Goal: Task Accomplishment & Management: Use online tool/utility

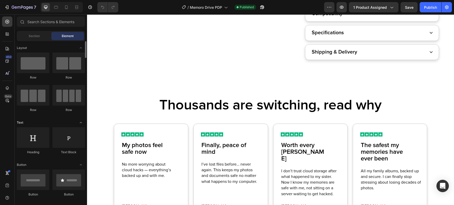
scroll to position [294, 0]
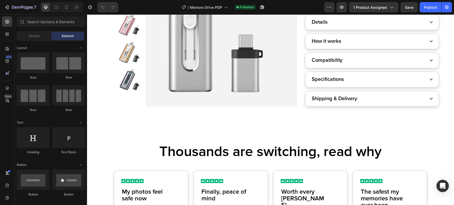
click at [366, 100] on div "Shipping & Delivery" at bounding box center [368, 99] width 115 height 10
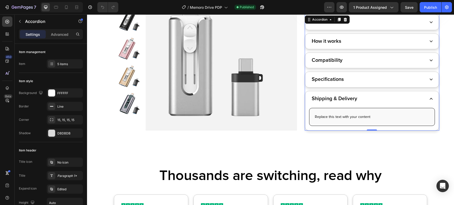
click at [348, 120] on p "Replace this text with your content" at bounding box center [372, 117] width 114 height 5
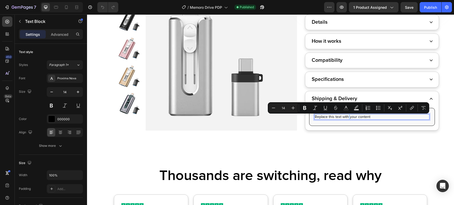
click at [346, 117] on p "Replace this text with your content" at bounding box center [372, 117] width 114 height 5
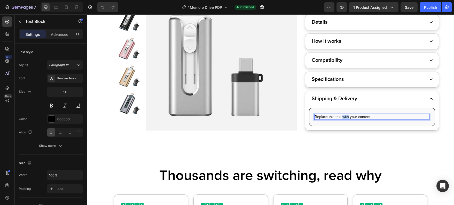
click at [346, 117] on p "Replace this text with your content" at bounding box center [372, 117] width 114 height 5
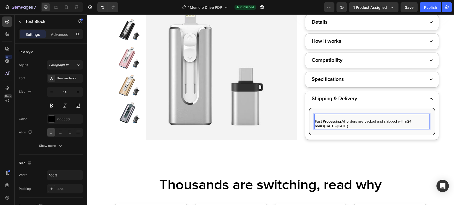
click at [318, 124] on strong "Fast Processing:" at bounding box center [328, 122] width 27 height 4
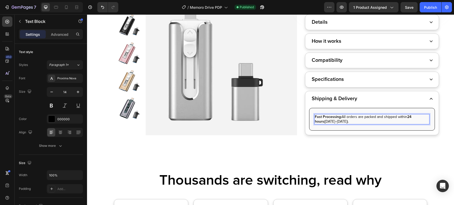
click at [320, 122] on p "Fast Processing: All orders are packed and shipped within 24 hours ([DATE]–[DAT…" at bounding box center [372, 119] width 114 height 9
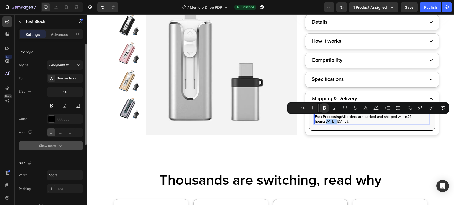
click at [55, 149] on button "Show more" at bounding box center [51, 145] width 64 height 9
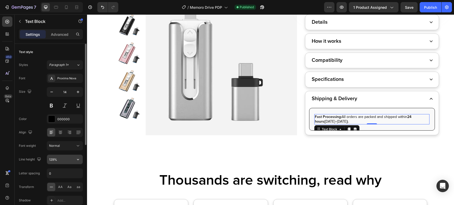
click at [59, 158] on input "129%" at bounding box center [65, 159] width 36 height 9
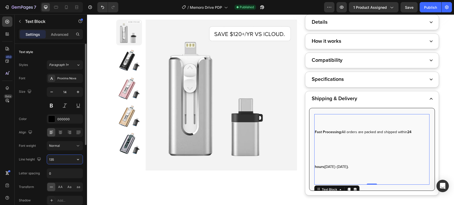
type input "135%"
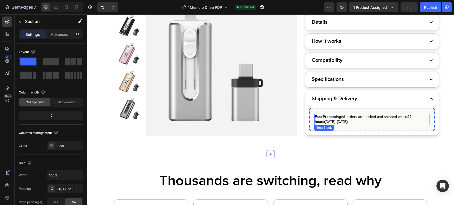
click at [336, 122] on p "Fast Processing: All orders are packed and shipped within 24 hours ([DATE]–[DAT…" at bounding box center [372, 120] width 114 height 10
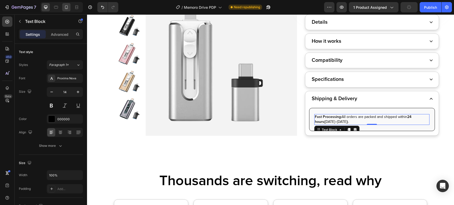
click at [64, 7] on icon at bounding box center [66, 7] width 5 height 5
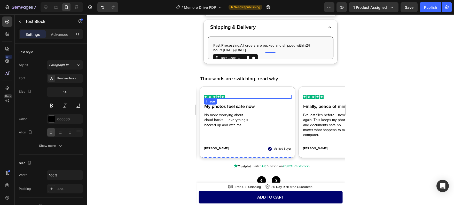
scroll to position [429, 0]
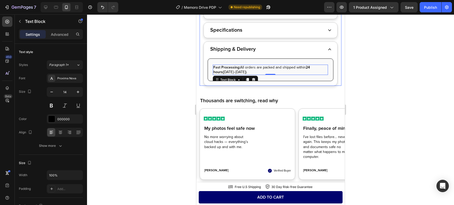
click at [270, 35] on div "Specifications" at bounding box center [266, 31] width 115 height 10
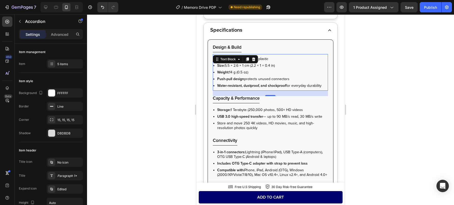
click at [244, 68] on li "Size: 5.5 × 2.6 × 1 cm (2.2 × 1 × 0.4 in)" at bounding box center [272, 66] width 110 height 5
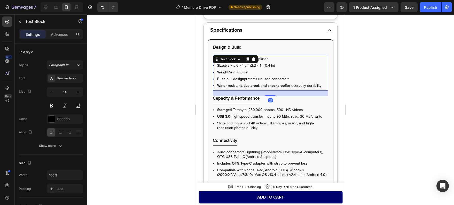
scroll to position [590, 0]
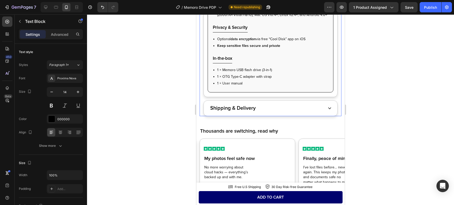
click at [271, 113] on div "Shipping & Delivery" at bounding box center [266, 109] width 115 height 10
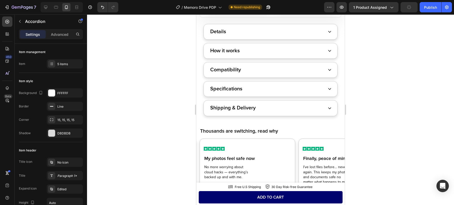
scroll to position [377, 0]
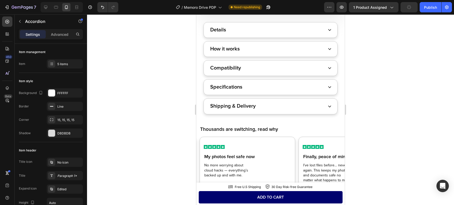
click at [271, 102] on div "Shipping & Delivery" at bounding box center [266, 107] width 115 height 10
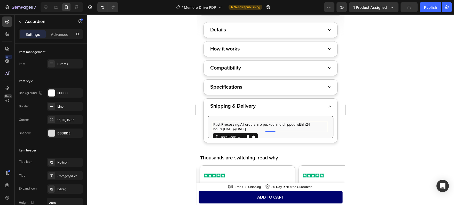
click at [245, 128] on p "Fast Processing: All orders are packed and shipped within 24 hours ([DATE]–[DAT…" at bounding box center [270, 127] width 114 height 9
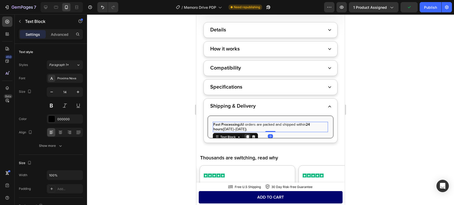
click at [248, 138] on icon at bounding box center [247, 138] width 3 height 4
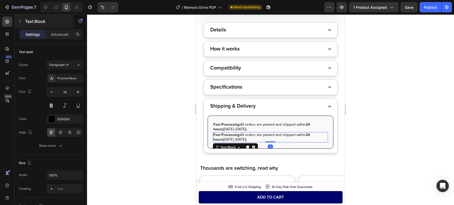
click at [52, 28] on div "Text Block" at bounding box center [44, 21] width 59 height 13
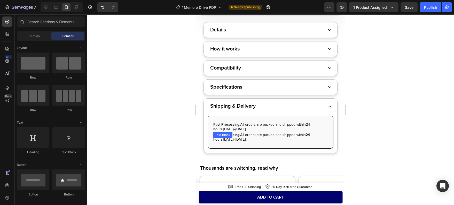
click at [228, 136] on div "Text Block" at bounding box center [223, 135] width 18 height 5
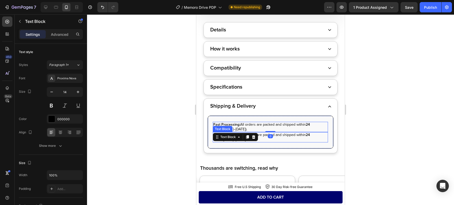
click at [282, 136] on p "Fast Processing: All orders are packed and shipped within 24 hours ([DATE]–[DAT…" at bounding box center [270, 137] width 114 height 9
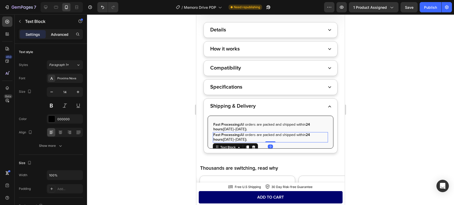
click at [51, 37] on div "Advanced" at bounding box center [60, 34] width 26 height 8
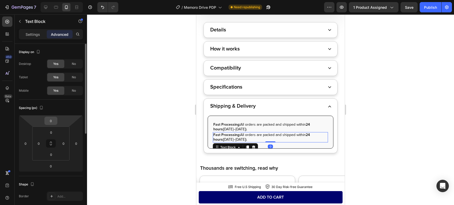
click at [56, 122] on div "0" at bounding box center [50, 121] width 13 height 8
click at [53, 121] on input "0" at bounding box center [51, 121] width 10 height 8
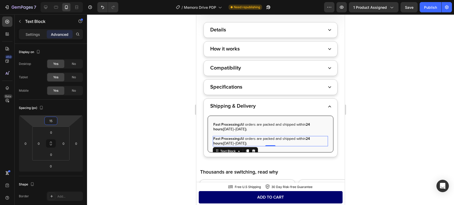
type input "15"
click at [236, 142] on p "Fast Processing: All orders are packed and shipped within 24 hours ([DATE]–[DAT…" at bounding box center [270, 141] width 114 height 9
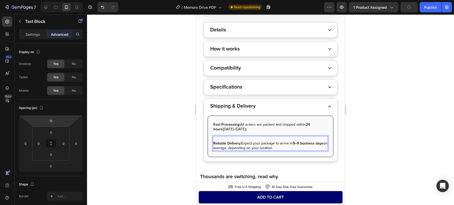
click at [215, 143] on strong "Reliable Delivery:" at bounding box center [227, 143] width 28 height 4
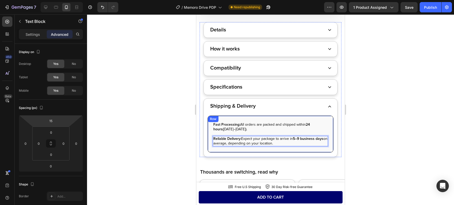
click at [173, 142] on div at bounding box center [270, 109] width 367 height 191
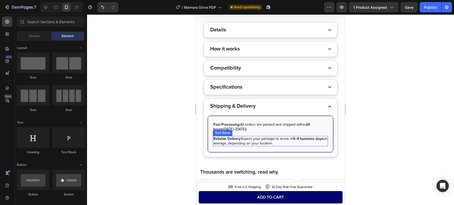
click at [256, 142] on p "Reliable Delivery: Expect your package to arrive in 5–9 business days on averag…" at bounding box center [270, 141] width 114 height 9
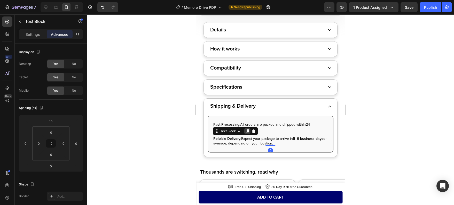
click at [246, 132] on icon at bounding box center [247, 131] width 4 height 4
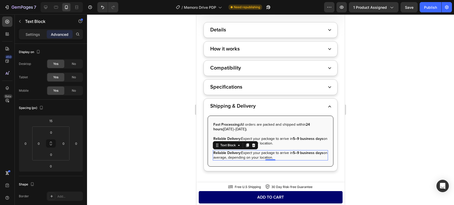
click at [222, 156] on p "Reliable Delivery: Expect your package to arrive in 5–9 business days on averag…" at bounding box center [270, 155] width 114 height 9
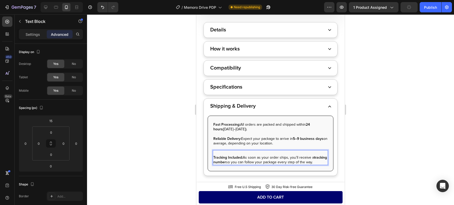
click at [214, 158] on strong "Tracking Included:" at bounding box center [227, 158] width 29 height 4
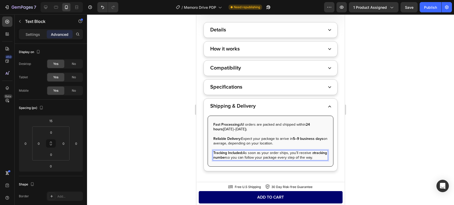
click at [180, 156] on div at bounding box center [270, 109] width 367 height 191
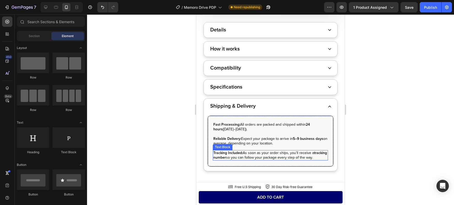
click at [240, 156] on p "Tracking Included: As soon as your order ships, you’ll receive a tracking numbe…" at bounding box center [270, 155] width 114 height 9
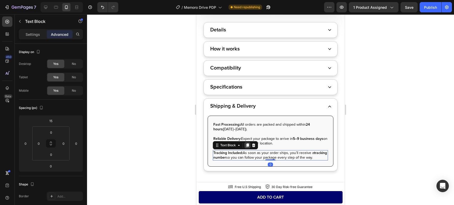
click at [247, 146] on icon at bounding box center [247, 146] width 3 height 4
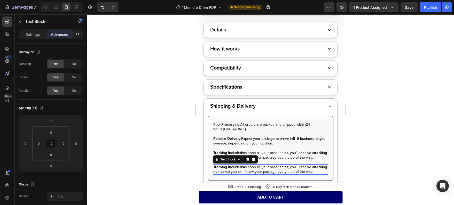
click at [219, 173] on strong "tracking number" at bounding box center [270, 169] width 114 height 9
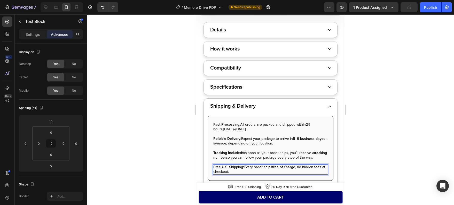
click at [163, 168] on div at bounding box center [270, 109] width 367 height 191
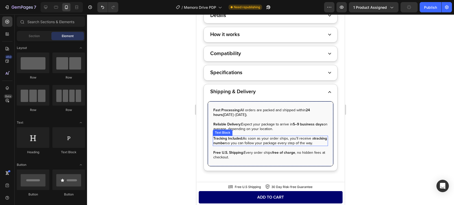
scroll to position [393, 0]
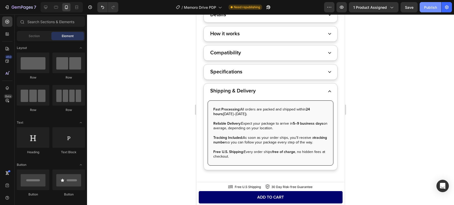
click at [426, 5] on div "Publish" at bounding box center [430, 7] width 13 height 5
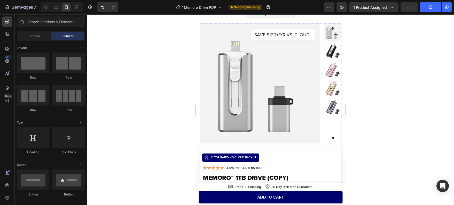
scroll to position [0, 0]
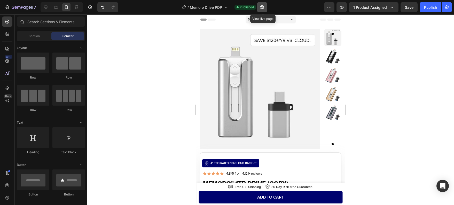
click at [263, 8] on icon "button" at bounding box center [261, 7] width 5 height 5
click at [46, 7] on icon at bounding box center [45, 7] width 5 height 5
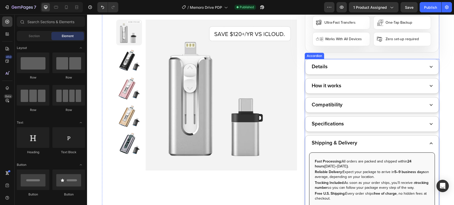
scroll to position [289, 0]
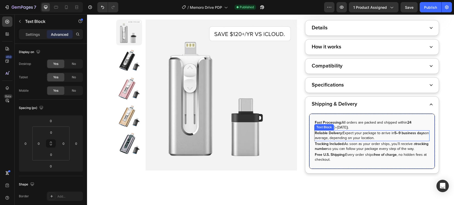
click at [339, 135] on strong "Reliable Delivery:" at bounding box center [329, 133] width 28 height 4
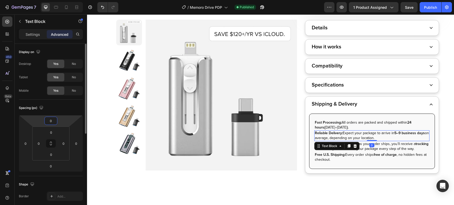
click at [53, 121] on input "0" at bounding box center [51, 121] width 10 height 8
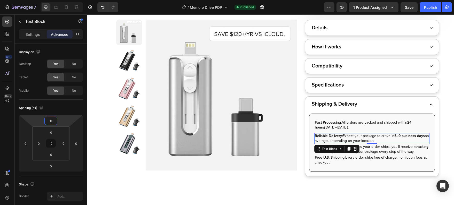
type input "11"
click at [370, 149] on div "0" at bounding box center [371, 148] width 5 height 4
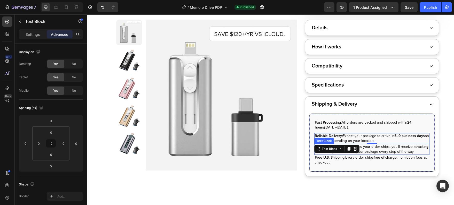
click at [375, 148] on p "Tracking Included: As soon as your order ships, you’ll receive a tracking numbe…" at bounding box center [372, 150] width 114 height 10
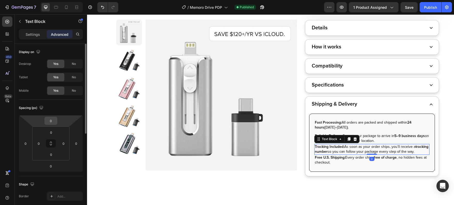
click at [54, 120] on input "0" at bounding box center [51, 121] width 10 height 8
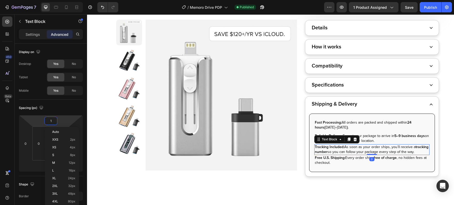
type input "11"
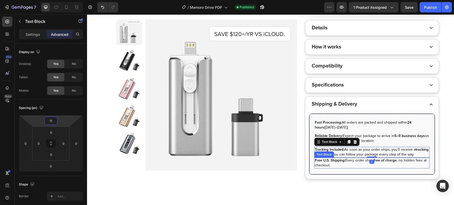
click at [339, 163] on strong "Free U.S. Shipping:" at bounding box center [330, 161] width 30 height 4
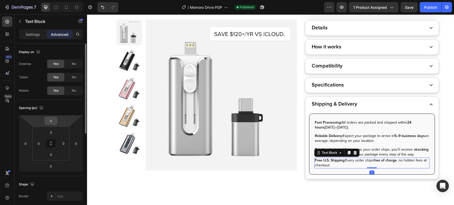
click at [54, 123] on input "0" at bounding box center [51, 121] width 10 height 8
type input "11"
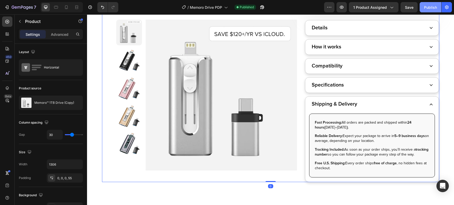
click at [427, 9] on div "Publish" at bounding box center [430, 7] width 13 height 5
